Goal: Information Seeking & Learning: Learn about a topic

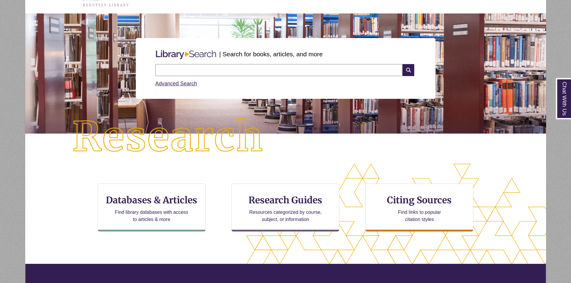
scroll to position [30, 0]
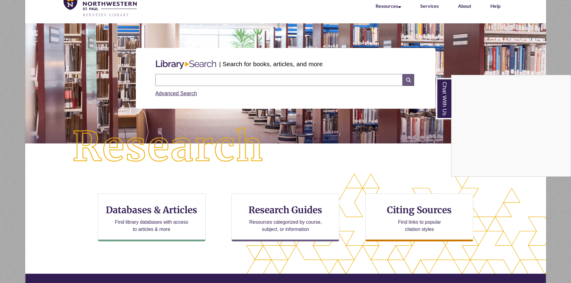
click at [408, 78] on div "Chat With Us" at bounding box center [285, 141] width 571 height 283
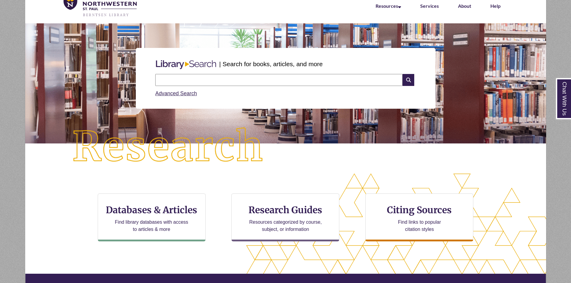
click at [384, 80] on input "text" at bounding box center [278, 80] width 247 height 12
type input "*"
type input "*********"
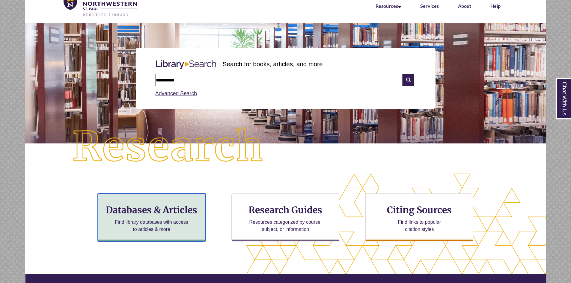
click at [135, 218] on div "Databases & Articles Find library databases with access to articles & more" at bounding box center [152, 218] width 108 height 48
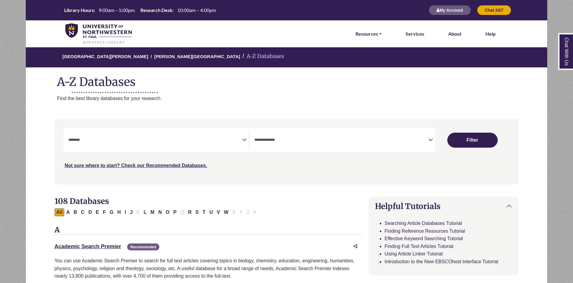
select select "Database Subject Filter"
select select "Database Types Filter"
click at [474, 135] on button "Filter" at bounding box center [472, 140] width 50 height 15
select select "Database Subject Filter"
select select "Database Types Filter"
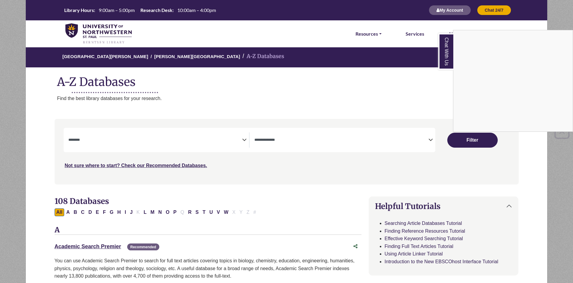
click at [155, 145] on div "Chat With Us" at bounding box center [286, 141] width 573 height 283
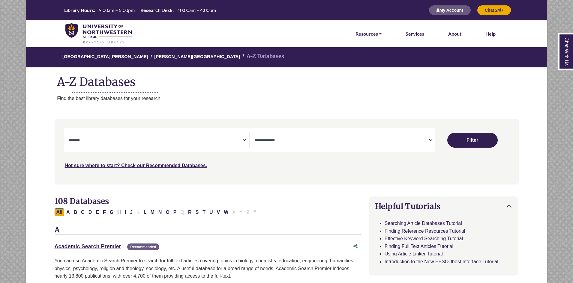
click at [121, 134] on span "Search filters" at bounding box center [155, 140] width 174 height 15
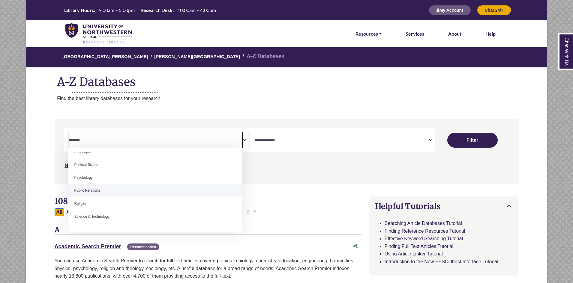
scroll to position [450, 0]
select select "*****"
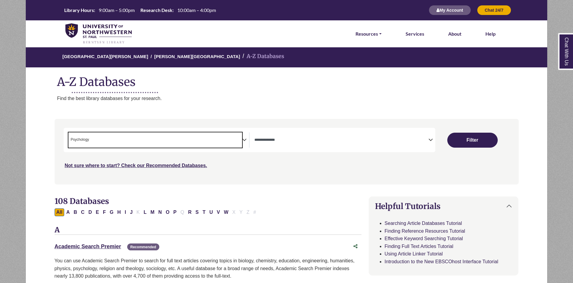
scroll to position [213, 0]
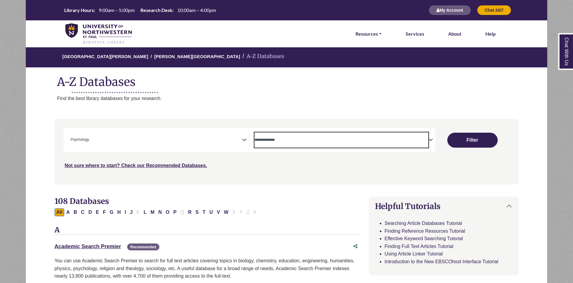
click at [271, 144] on span "Search filters" at bounding box center [341, 140] width 174 height 15
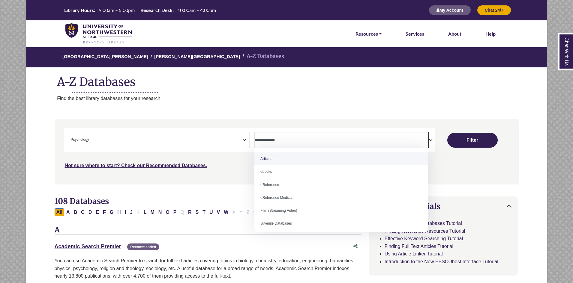
select select "*****"
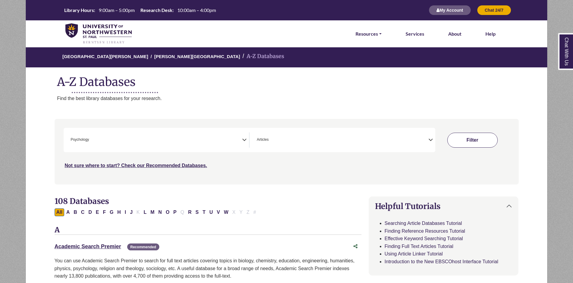
click at [482, 140] on button "Filter" at bounding box center [472, 140] width 50 height 15
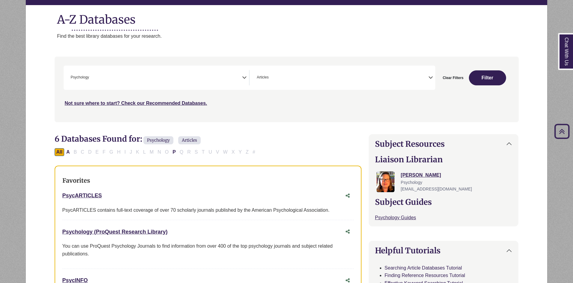
scroll to position [60, 0]
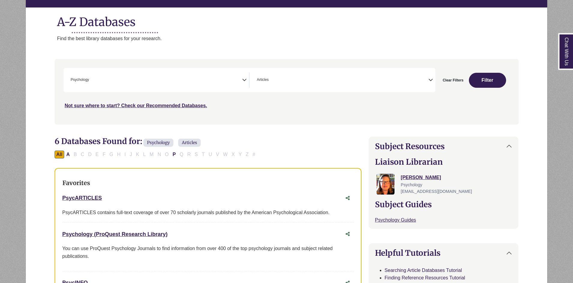
click at [242, 81] on icon "Search filters" at bounding box center [244, 79] width 4 height 9
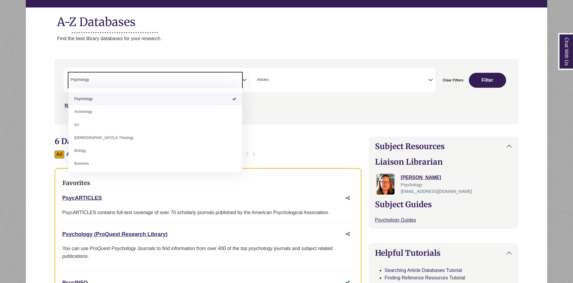
select select "Database Subject Filter"
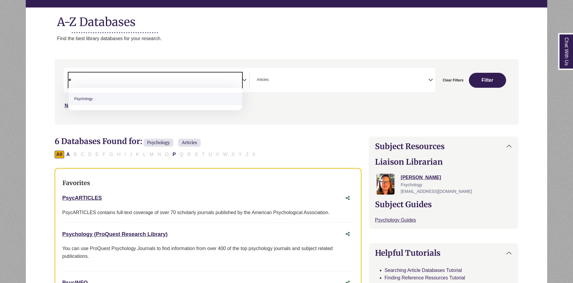
type textarea "*"
